Goal: Task Accomplishment & Management: Manage account settings

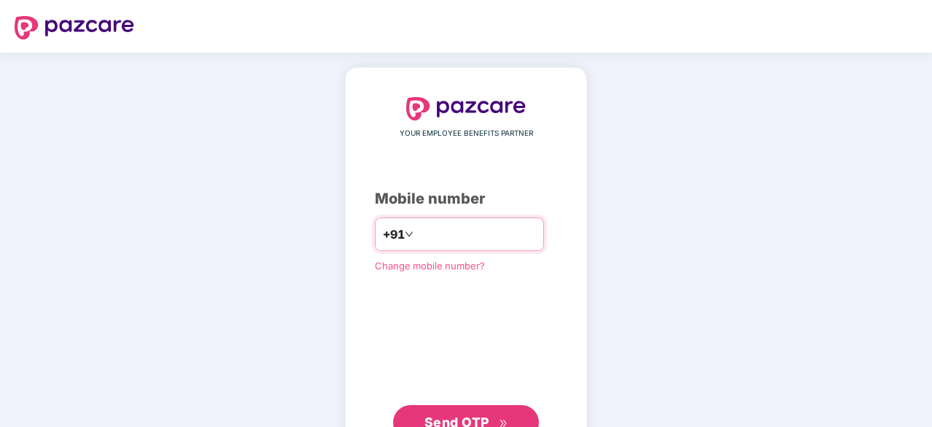
click at [476, 231] on input "number" at bounding box center [477, 233] width 120 height 23
type input "**********"
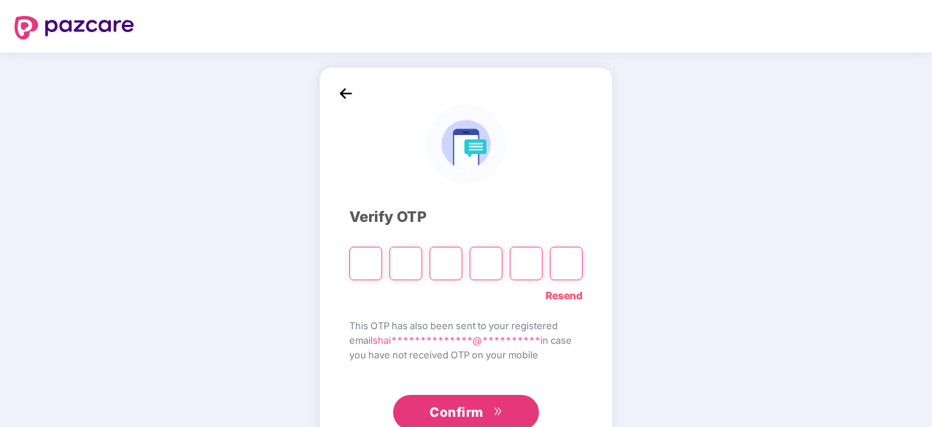
type input "*"
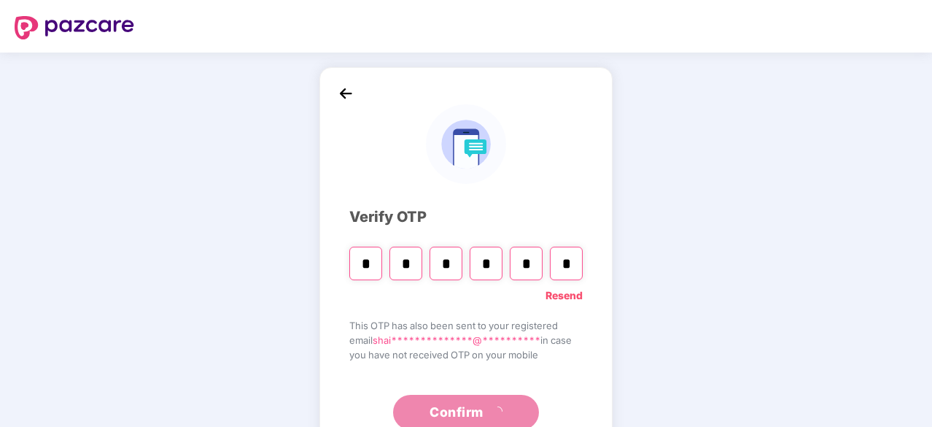
type input "*"
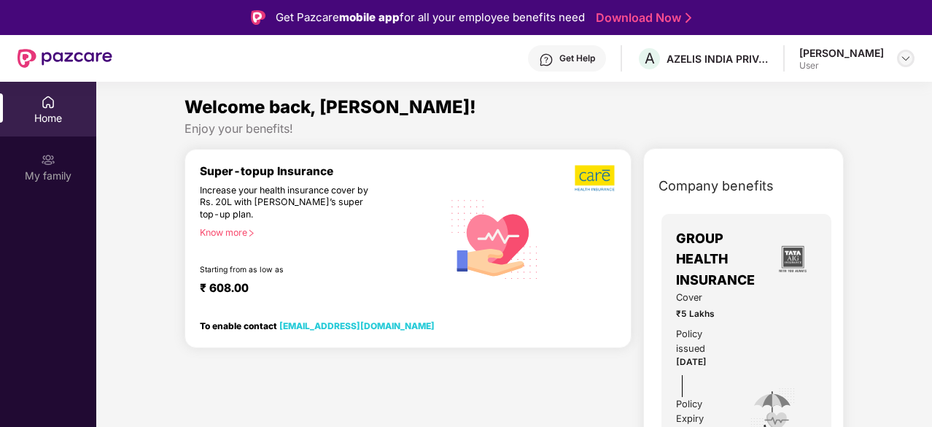
click at [904, 58] on img at bounding box center [906, 59] width 12 height 12
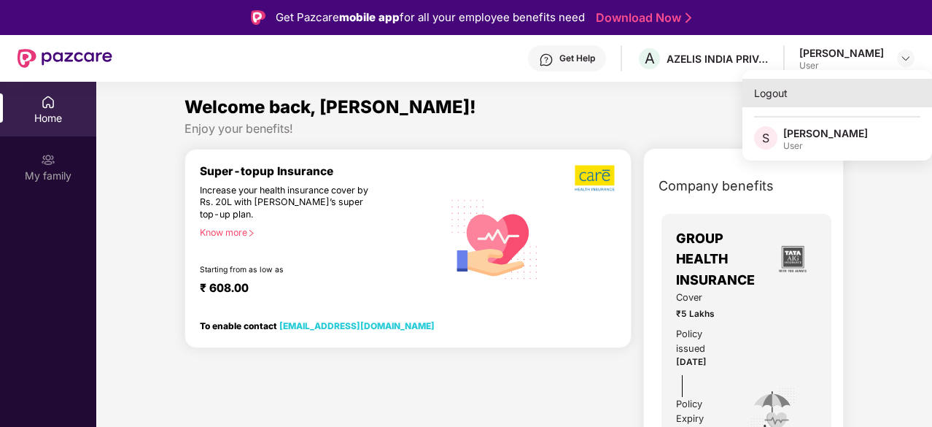
click at [772, 93] on div "Logout" at bounding box center [838, 93] width 190 height 28
